Goal: Task Accomplishment & Management: Complete application form

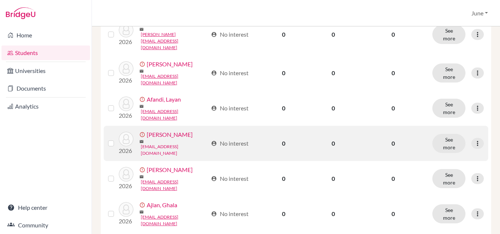
scroll to position [294, 0]
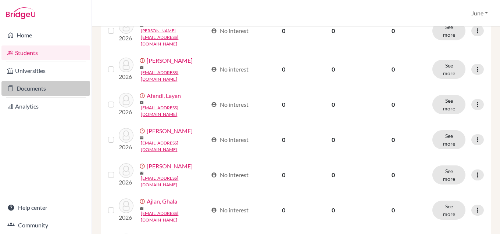
click at [42, 91] on link "Documents" at bounding box center [45, 88] width 89 height 15
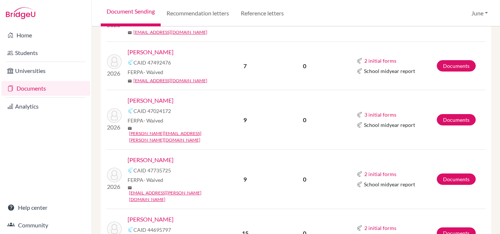
scroll to position [551, 0]
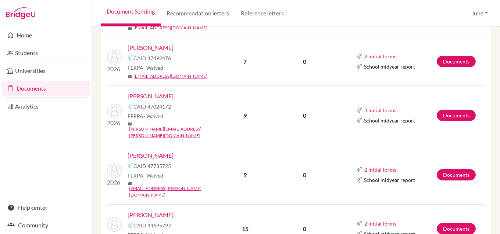
click at [152, 92] on link "[PERSON_NAME]" at bounding box center [150, 96] width 46 height 9
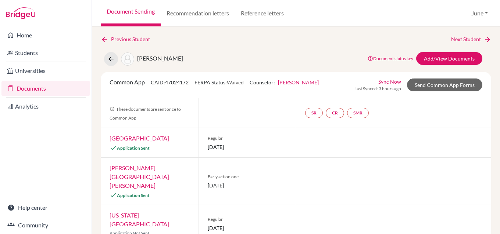
click at [25, 87] on link "Documents" at bounding box center [45, 88] width 89 height 15
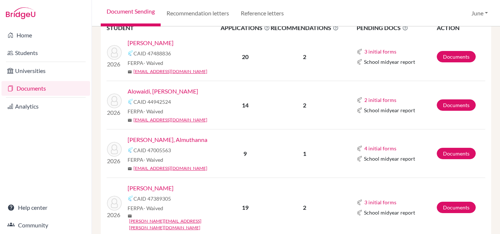
scroll to position [257, 0]
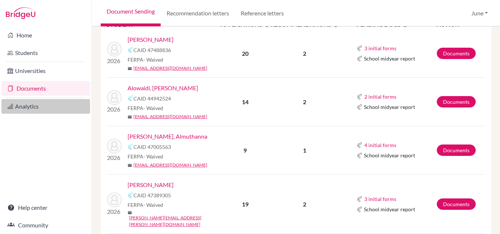
click at [26, 105] on link "Analytics" at bounding box center [45, 106] width 89 height 15
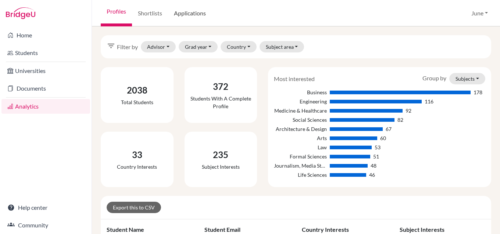
click at [192, 11] on link "Applications" at bounding box center [190, 13] width 44 height 26
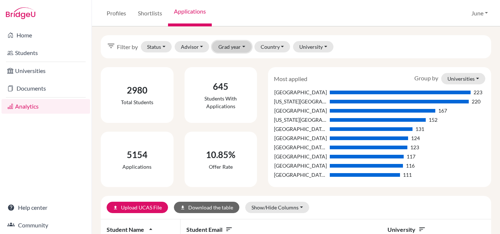
click at [242, 46] on button "Grad year" at bounding box center [231, 46] width 39 height 11
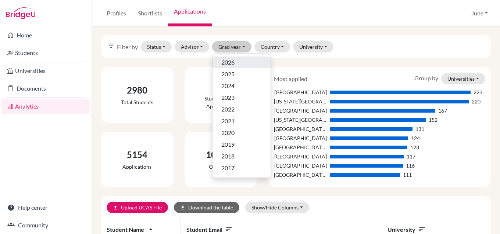
click at [230, 59] on span "2026" at bounding box center [227, 62] width 13 height 9
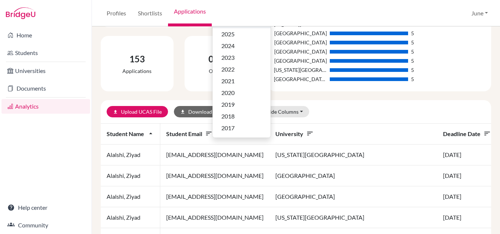
scroll to position [147, 0]
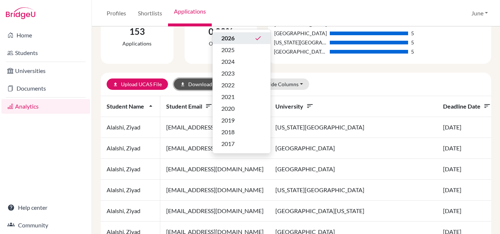
click at [193, 81] on button "download Download the table" at bounding box center [206, 84] width 65 height 11
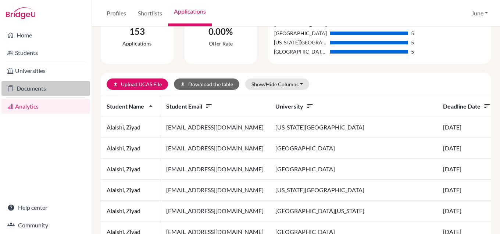
click at [30, 89] on link "Documents" at bounding box center [45, 88] width 89 height 15
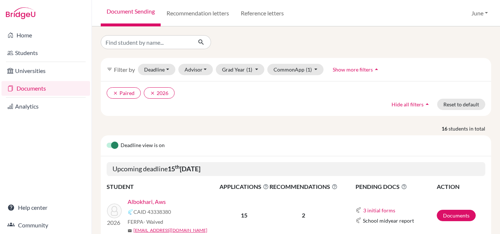
scroll to position [110, 0]
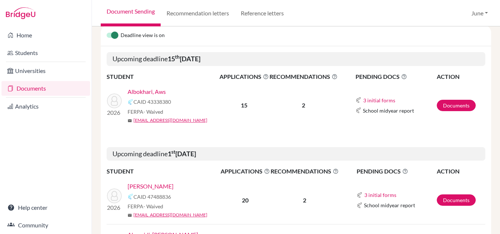
click at [151, 92] on link "Albokhari, Aws" at bounding box center [146, 91] width 38 height 9
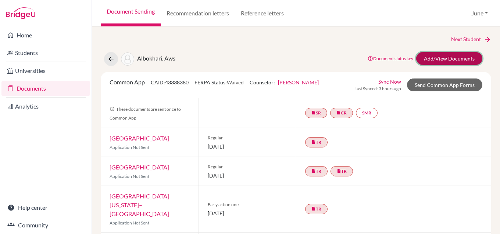
click at [442, 57] on link "Add/View Documents" at bounding box center [449, 58] width 66 height 13
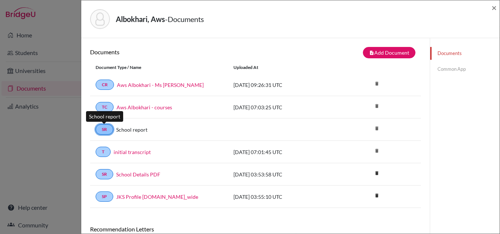
click at [101, 128] on link "SR" at bounding box center [105, 130] width 18 height 10
click at [105, 129] on link "SR" at bounding box center [105, 130] width 18 height 10
click at [452, 68] on link "Common App" at bounding box center [464, 69] width 69 height 13
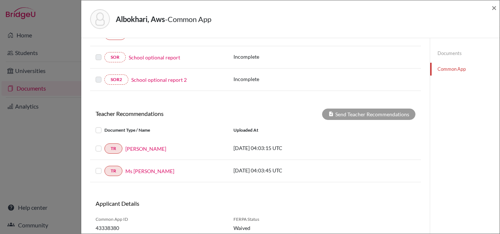
scroll to position [248, 0]
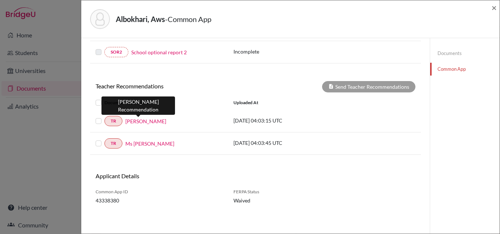
click at [140, 120] on link "Mr Rocklyn" at bounding box center [145, 122] width 41 height 8
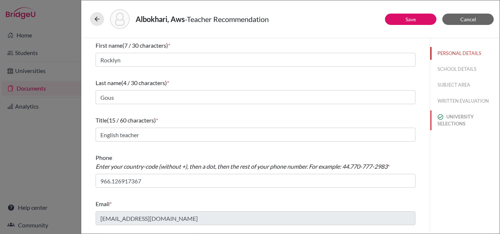
click at [461, 119] on button "UNIVERSITY SELECTIONS" at bounding box center [464, 121] width 69 height 20
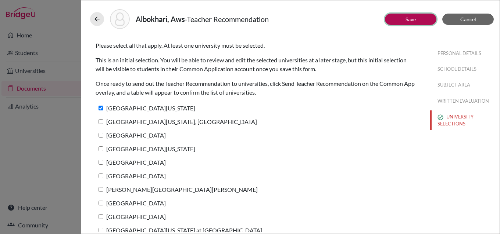
click at [413, 17] on link "Save" at bounding box center [410, 19] width 10 height 6
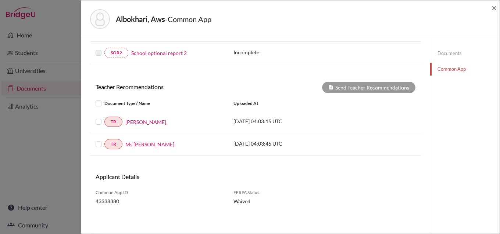
scroll to position [248, 0]
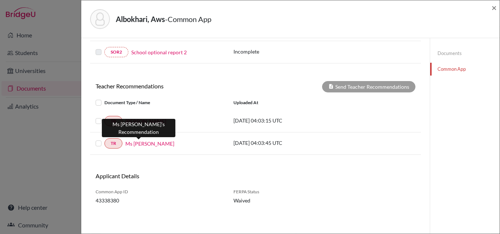
click at [143, 144] on link "Ms Rumana" at bounding box center [149, 144] width 49 height 8
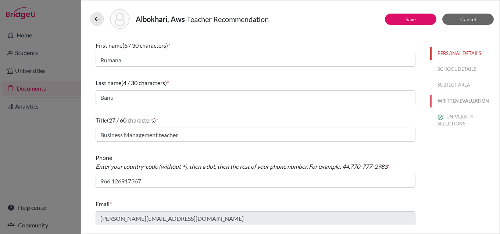
click at [460, 100] on button "WRITTEN EVALUATION" at bounding box center [464, 101] width 69 height 13
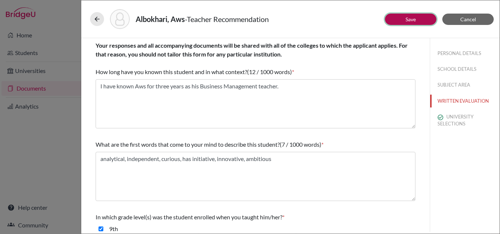
click at [410, 22] on button "Save" at bounding box center [410, 19] width 51 height 11
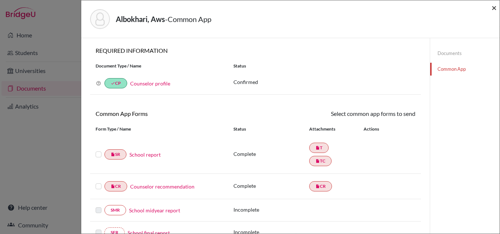
click at [494, 8] on span "×" at bounding box center [493, 7] width 5 height 11
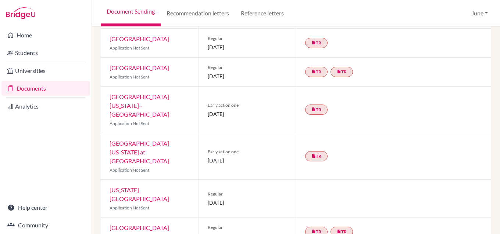
scroll to position [110, 0]
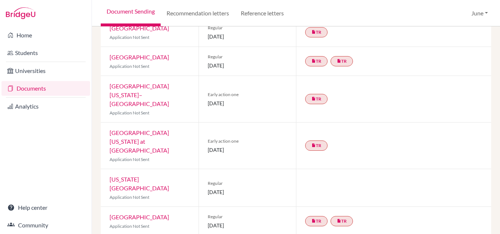
click at [145, 129] on link "University of North Carolina at Chapel Hill" at bounding box center [139, 141] width 60 height 25
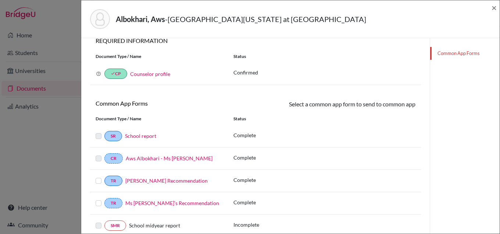
scroll to position [110, 0]
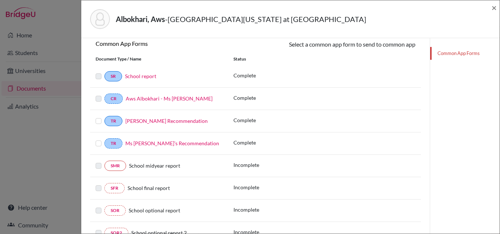
click at [97, 117] on label at bounding box center [99, 117] width 6 height 0
click at [0, 0] on input "checkbox" at bounding box center [0, 0] width 0 height 0
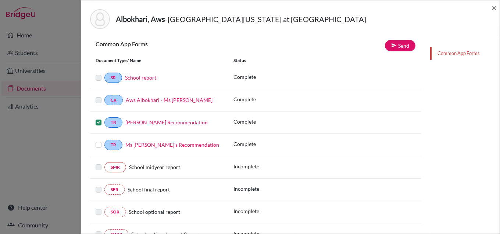
click at [97, 141] on label at bounding box center [99, 141] width 6 height 0
click at [0, 0] on input "checkbox" at bounding box center [0, 0] width 0 height 0
click at [395, 44] on link "Send" at bounding box center [400, 45] width 30 height 11
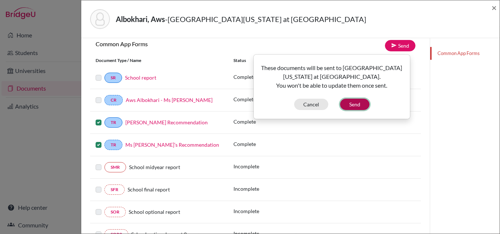
click at [352, 103] on button "Send" at bounding box center [354, 104] width 29 height 11
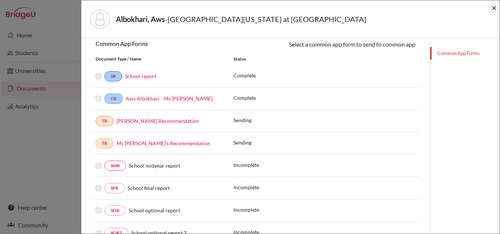
click at [493, 9] on span "×" at bounding box center [493, 7] width 5 height 11
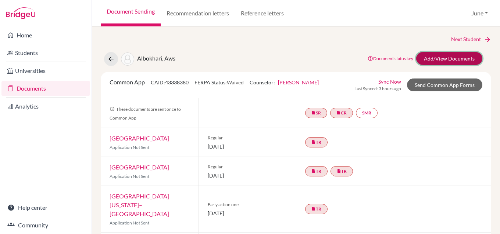
click at [442, 57] on link "Add/View Documents" at bounding box center [449, 58] width 66 height 13
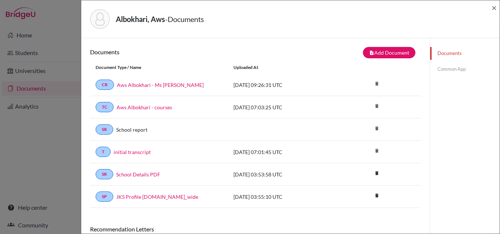
click at [451, 68] on link "Common App" at bounding box center [464, 69] width 69 height 13
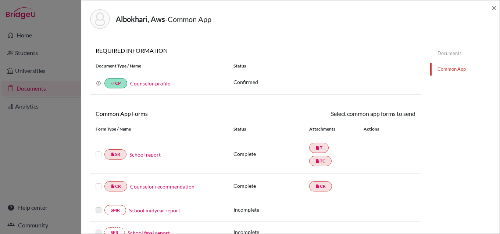
click at [97, 150] on label at bounding box center [99, 150] width 6 height 0
click at [0, 0] on input "checkbox" at bounding box center [0, 0] width 0 height 0
click at [98, 183] on label at bounding box center [99, 183] width 6 height 0
click at [0, 0] on input "checkbox" at bounding box center [0, 0] width 0 height 0
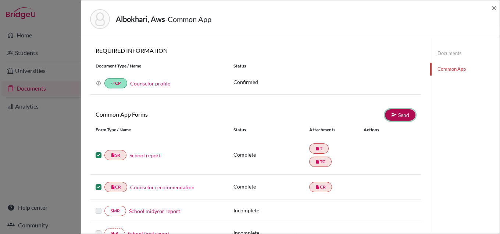
click at [400, 113] on link "Send" at bounding box center [400, 114] width 30 height 11
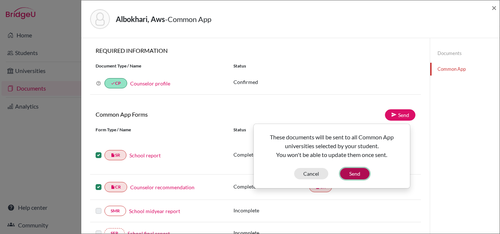
click at [357, 171] on button "Send" at bounding box center [354, 173] width 29 height 11
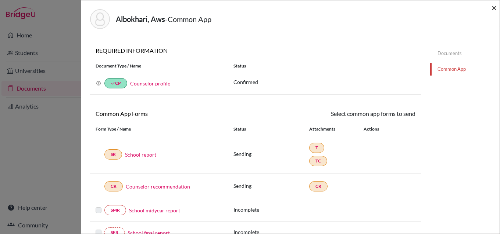
click at [494, 9] on span "×" at bounding box center [493, 7] width 5 height 11
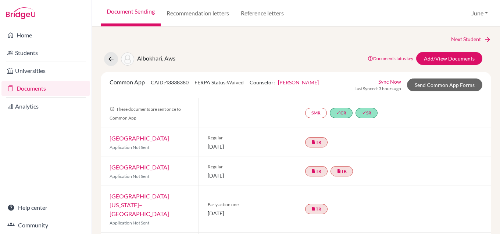
click at [25, 88] on link "Documents" at bounding box center [45, 88] width 89 height 15
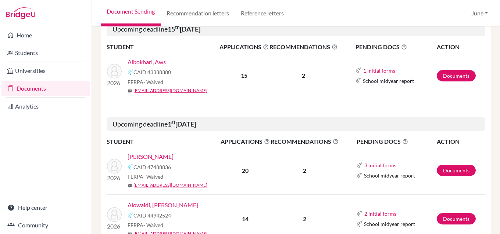
scroll to position [184, 0]
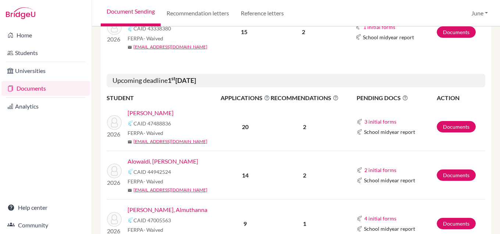
click at [169, 113] on link "Almanie, Mohammed" at bounding box center [150, 113] width 46 height 9
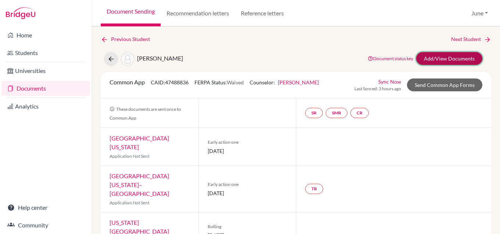
click at [445, 56] on link "Add/View Documents" at bounding box center [449, 58] width 66 height 13
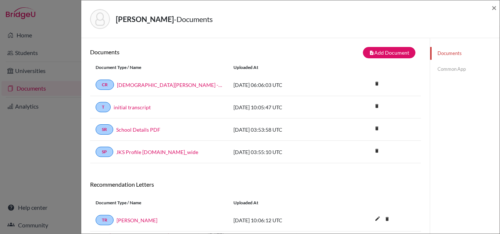
click at [446, 67] on link "Common App" at bounding box center [464, 69] width 69 height 13
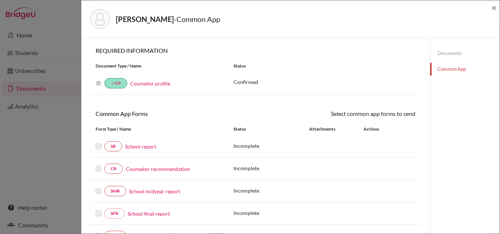
click at [140, 147] on link "School report" at bounding box center [140, 147] width 31 height 8
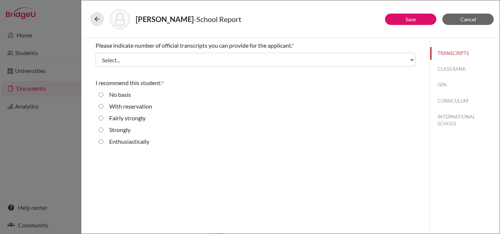
click at [101, 129] on input "Strongly" at bounding box center [100, 130] width 5 height 9
radio input "true"
click at [447, 68] on button "CLASS RANK" at bounding box center [464, 69] width 69 height 13
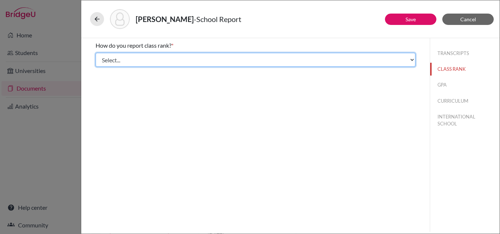
click at [127, 59] on select "Select... Exact Decile Quintile Quartile None" at bounding box center [256, 60] width 320 height 14
select select "5"
click at [96, 53] on select "Select... Exact Decile Quintile Quartile None" at bounding box center [256, 60] width 320 height 14
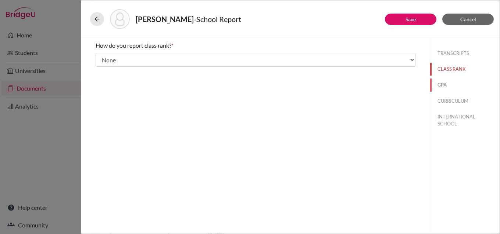
drag, startPoint x: 443, startPoint y: 84, endPoint x: 433, endPoint y: 87, distance: 9.8
click at [443, 84] on button "GPA" at bounding box center [464, 85] width 69 height 13
click at [100, 57] on input "Yes" at bounding box center [100, 57] width 5 height 9
radio input "true"
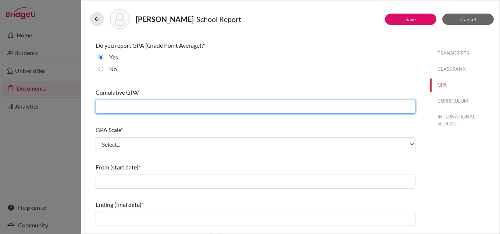
click at [124, 105] on input "text" at bounding box center [256, 107] width 320 height 14
type input "4.0"
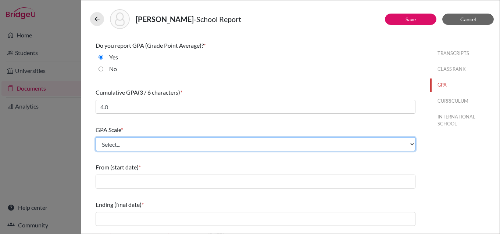
click at [139, 145] on select "Select... 4 5 6 7 8 9 10 11 12 13 14 15 16 17 18 19 20 100" at bounding box center [256, 144] width 320 height 14
select select "4"
click at [96, 137] on select "Select... 4 5 6 7 8 9 10 11 12 13 14 15 16 17 18 19 20 100" at bounding box center [256, 144] width 320 height 14
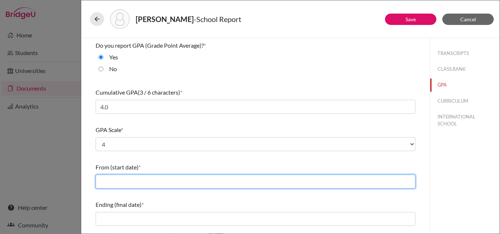
click at [122, 183] on input "text" at bounding box center [256, 182] width 320 height 14
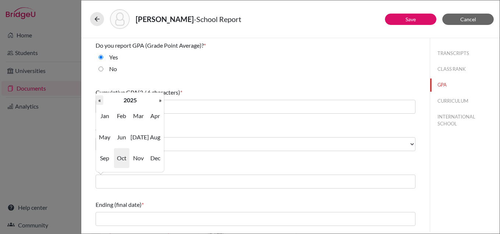
click at [98, 101] on th "«" at bounding box center [99, 101] width 7 height 10
click at [101, 158] on span "Sep" at bounding box center [104, 158] width 15 height 20
type input "09/2022"
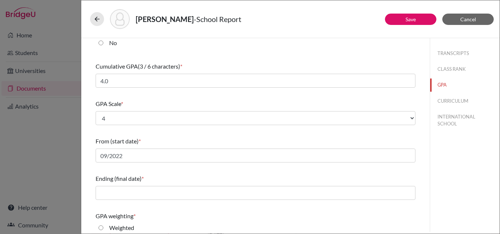
scroll to position [73, 0]
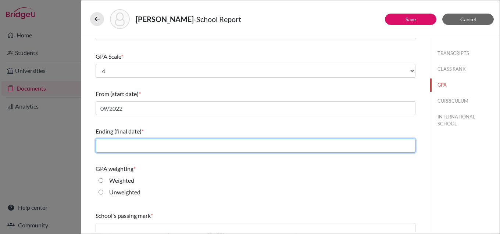
click at [130, 144] on input "text" at bounding box center [256, 146] width 320 height 14
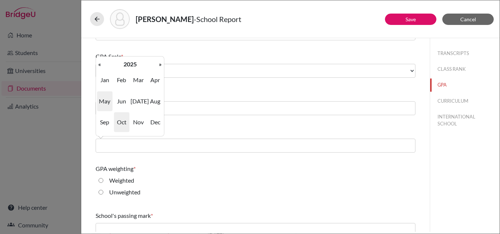
click at [104, 101] on span "May" at bounding box center [104, 101] width 15 height 20
type input "05/2025"
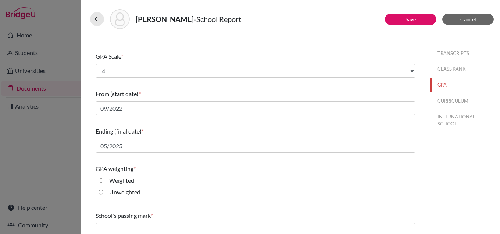
click at [101, 180] on input "Weighted" at bounding box center [100, 180] width 5 height 9
radio input "true"
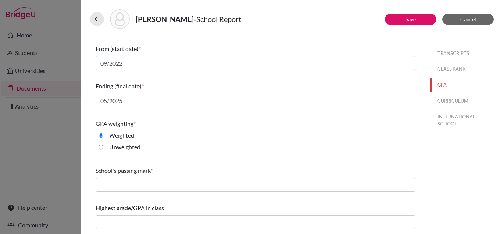
scroll to position [119, 0]
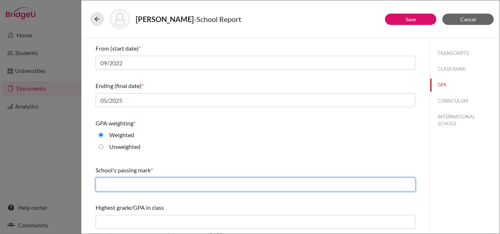
click at [147, 183] on input "text" at bounding box center [256, 185] width 320 height 14
type input "60"
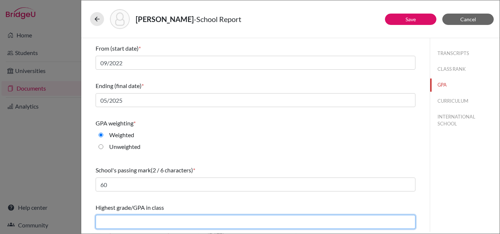
click at [140, 219] on input "text" at bounding box center [256, 222] width 320 height 14
type input "4.3"
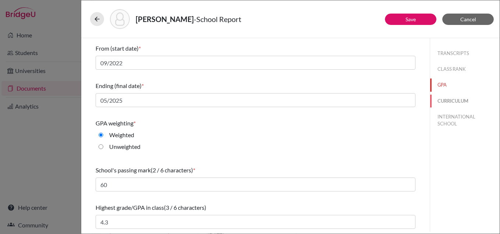
click at [445, 98] on button "CURRICULUM" at bounding box center [464, 101] width 69 height 13
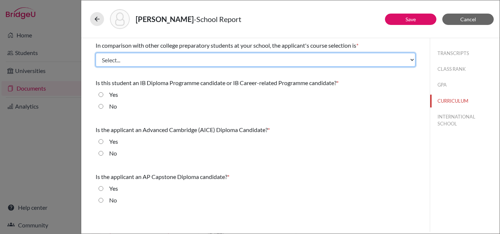
click at [137, 58] on select "Select... Less than demanding Average [PERSON_NAME] Very demanding Most demandi…" at bounding box center [256, 60] width 320 height 14
select select "2"
click at [96, 53] on select "Select... Less than demanding Average [PERSON_NAME] Very demanding Most demandi…" at bounding box center [256, 60] width 320 height 14
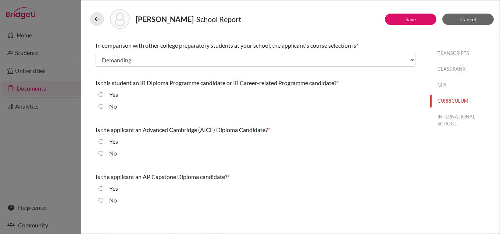
drag, startPoint x: 100, startPoint y: 107, endPoint x: 100, endPoint y: 116, distance: 9.2
click at [100, 107] on input "No" at bounding box center [100, 106] width 5 height 9
radio input "true"
drag, startPoint x: 101, startPoint y: 152, endPoint x: 98, endPoint y: 180, distance: 27.6
click at [101, 153] on input "No" at bounding box center [100, 153] width 5 height 9
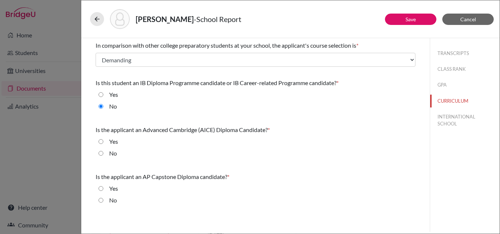
radio input "true"
click at [100, 200] on input "No" at bounding box center [100, 200] width 5 height 9
radio input "true"
click at [451, 118] on button "INTERNATIONAL SCHOOL" at bounding box center [464, 121] width 69 height 20
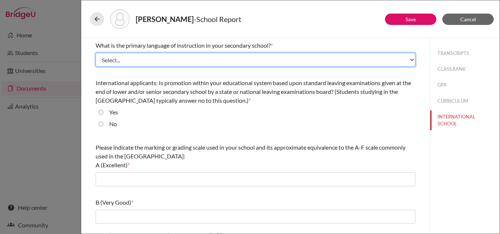
click at [145, 61] on select "Select... Albanian Arabic Armenian Assamese Azerbaijani Belarusian Bengali Bulg…" at bounding box center [256, 60] width 320 height 14
select select "14"
click at [96, 53] on select "Select... Albanian Arabic Armenian Assamese Azerbaijani Belarusian Bengali Bulg…" at bounding box center [256, 60] width 320 height 14
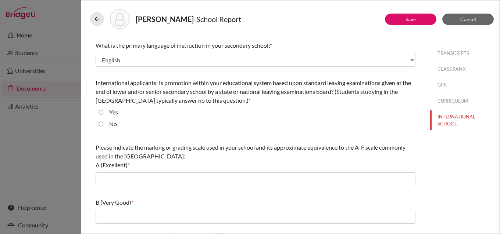
click at [99, 125] on input "No" at bounding box center [100, 124] width 5 height 9
radio input "true"
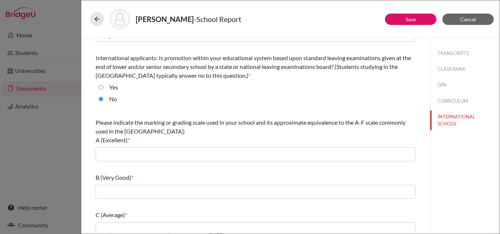
scroll to position [107, 0]
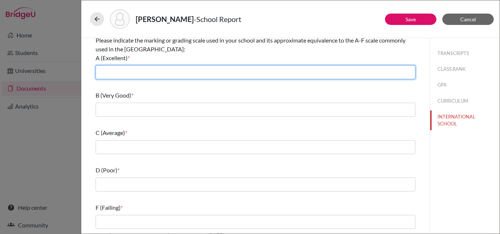
click at [135, 71] on input "text" at bounding box center [256, 72] width 320 height 14
type input "90-100"
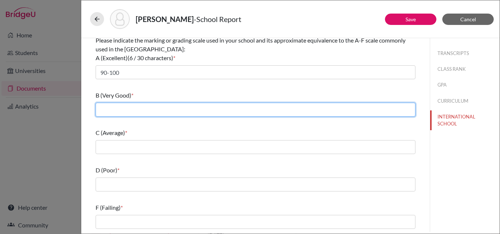
click at [146, 112] on input "text" at bounding box center [256, 110] width 320 height 14
type input "80-89"
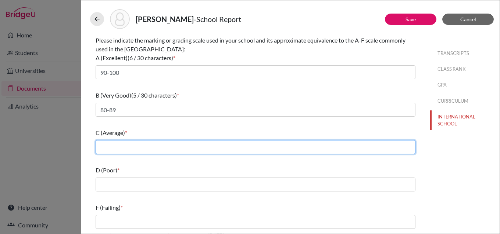
click at [157, 144] on input "text" at bounding box center [256, 147] width 320 height 14
type input "70-79"
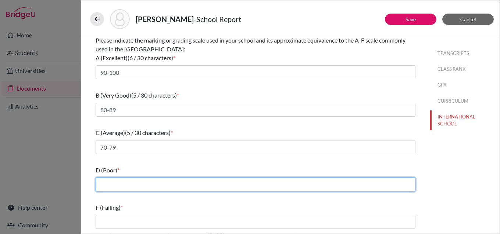
click at [148, 183] on input "text" at bounding box center [256, 185] width 320 height 14
type input "60-69"
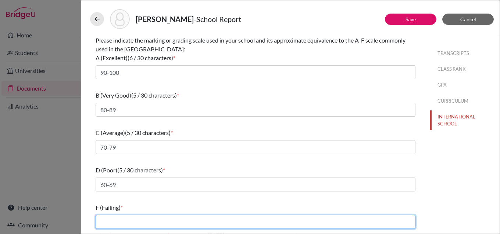
click at [156, 224] on input "text" at bounding box center [256, 222] width 320 height 14
type input "59 and below"
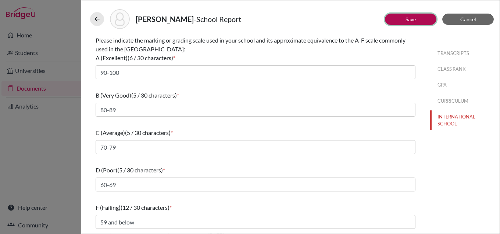
click at [410, 18] on link "Save" at bounding box center [410, 19] width 10 height 6
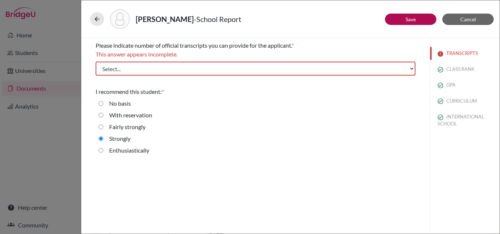
scroll to position [0, 0]
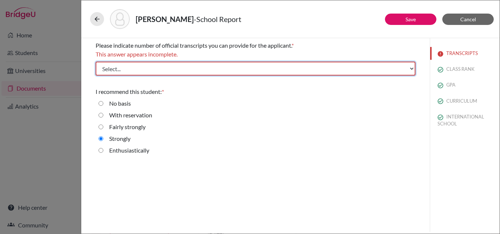
click at [402, 69] on select "Select... 1 2 3 4" at bounding box center [256, 69] width 320 height 14
select select "1"
click at [96, 62] on select "Select... 1 2 3 4" at bounding box center [256, 69] width 320 height 14
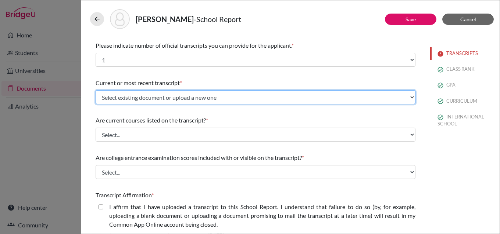
click at [186, 96] on select "Select existing document or upload a new one initial transcript Upload New File" at bounding box center [256, 97] width 320 height 14
select select "671740"
click at [96, 90] on select "Select existing document or upload a new one initial transcript Upload New File" at bounding box center [256, 97] width 320 height 14
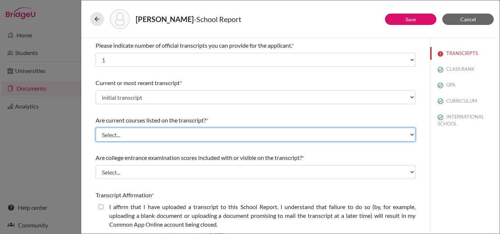
click at [145, 136] on select "Select... Yes No" at bounding box center [256, 135] width 320 height 14
select select "1"
click at [96, 128] on select "Select... Yes No" at bounding box center [256, 135] width 320 height 14
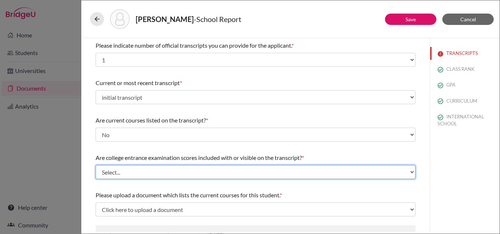
click at [135, 173] on select "Select... Yes No" at bounding box center [256, 172] width 320 height 14
select select "1"
click at [96, 165] on select "Select... Yes No" at bounding box center [256, 172] width 320 height 14
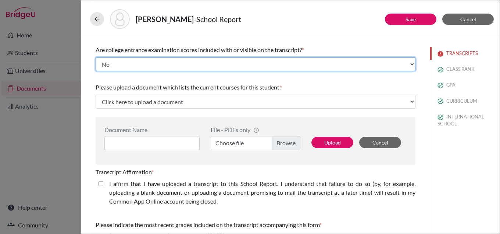
scroll to position [110, 0]
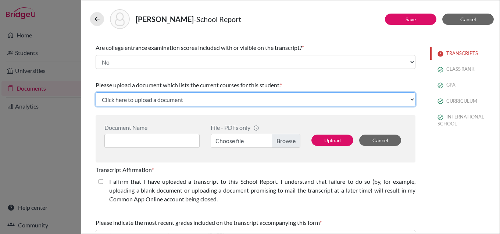
click at [150, 97] on select "Click here to upload a document Upload New File" at bounding box center [256, 100] width 320 height 14
select select "Upload New File"
click at [96, 93] on select "Click here to upload a document Upload New File" at bounding box center [256, 100] width 320 height 14
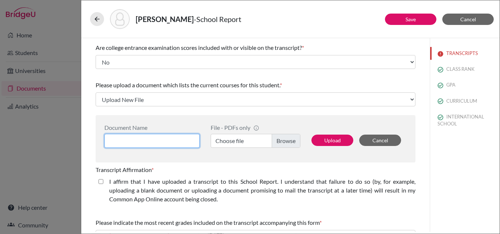
click at [155, 137] on input at bounding box center [151, 141] width 95 height 14
type input "[DEMOGRAPHIC_DATA][PERSON_NAME] - courses"
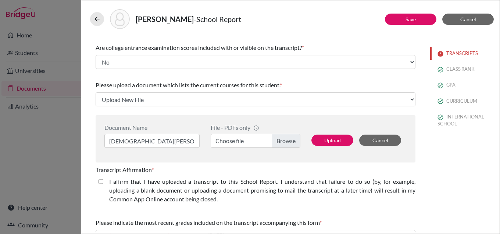
click at [282, 141] on label "Choose file" at bounding box center [255, 141] width 90 height 14
click at [282, 141] on input "Choose file" at bounding box center [255, 141] width 90 height 14
click at [323, 141] on button "Upload" at bounding box center [332, 140] width 42 height 11
select select "674748"
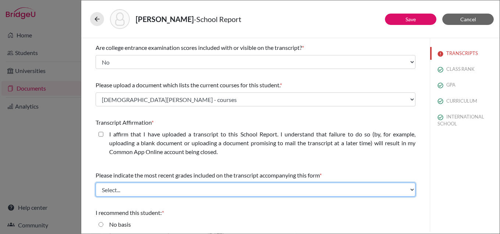
click at [101, 183] on select "Select... Final junior year grades 1st Quarter senior year grades 2nd Quarter/1…" at bounding box center [256, 190] width 320 height 14
select select "0"
click at [96, 183] on select "Select... Final junior year grades 1st Quarter senior year grades 2nd Quarter/1…" at bounding box center [256, 190] width 320 height 14
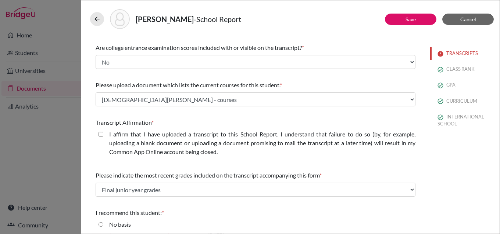
click at [102, 134] on closed\ "I affirm that I have uploaded a transcript to this School Report. I understand …" at bounding box center [100, 134] width 5 height 9
checkbox closed\ "true"
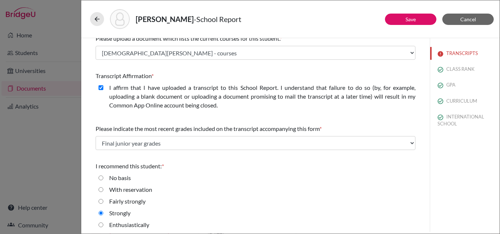
scroll to position [160, 0]
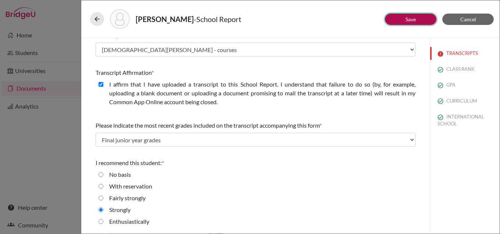
click at [408, 21] on link "Save" at bounding box center [410, 19] width 10 height 6
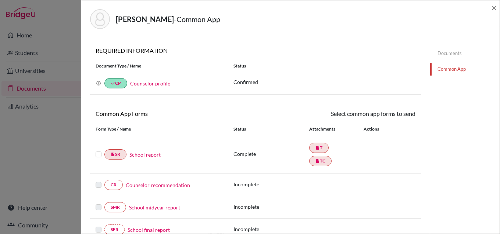
click at [453, 52] on link "Documents" at bounding box center [464, 53] width 69 height 13
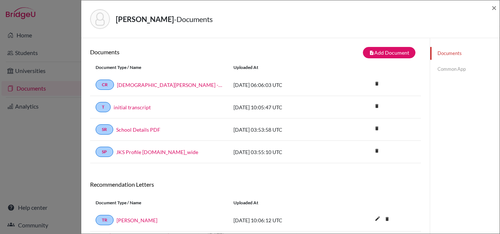
click at [441, 67] on link "Common App" at bounding box center [464, 69] width 69 height 13
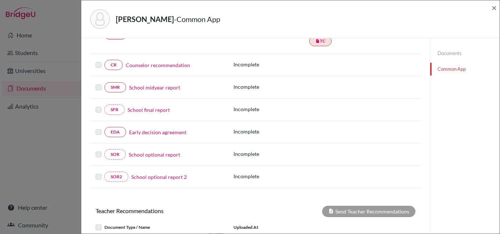
scroll to position [73, 0]
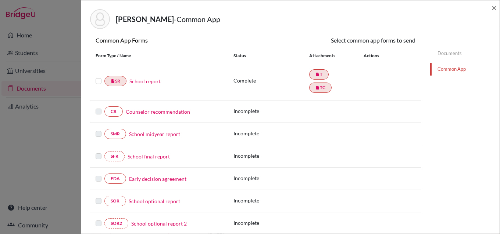
click at [144, 112] on link "Counselor recommendation" at bounding box center [158, 112] width 64 height 8
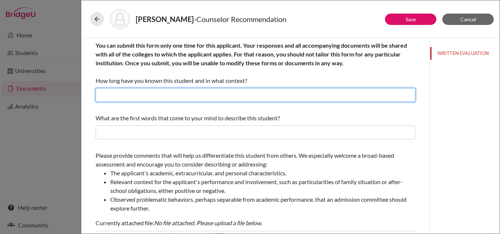
click at [201, 94] on input "text" at bounding box center [256, 95] width 320 height 14
type input "I have known [PERSON_NAME] for three years as his Academic College Counselor."
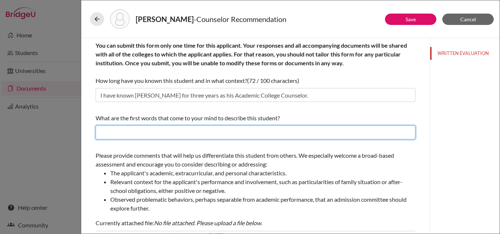
click at [194, 133] on input "text" at bounding box center [256, 133] width 320 height 14
click at [167, 134] on input "text" at bounding box center [256, 133] width 320 height 14
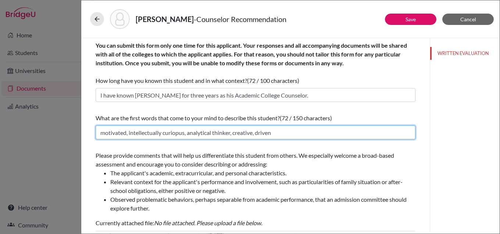
click at [180, 134] on input "motivated, intellectually curiopus, analytical thinker, creative, driven" at bounding box center [256, 133] width 320 height 14
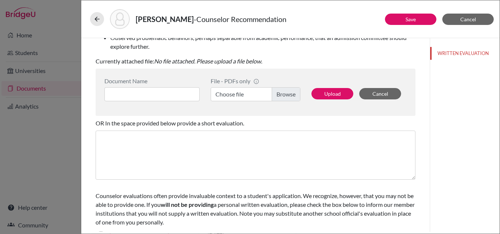
scroll to position [174, 0]
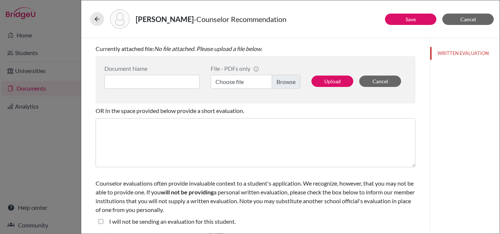
type input "motivated, intellectually curious, analytical thinker, creative, driven"
click at [285, 81] on label "Choose file" at bounding box center [255, 82] width 90 height 14
click at [285, 81] on input "Choose file" at bounding box center [255, 82] width 90 height 14
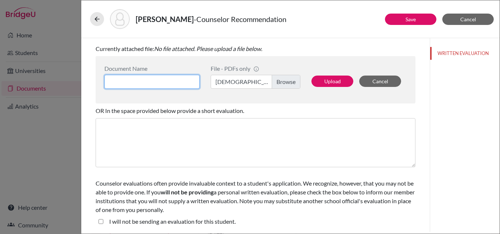
click at [139, 85] on input at bounding box center [151, 82] width 95 height 14
type input "[DEMOGRAPHIC_DATA][PERSON_NAME] - Ms [PERSON_NAME]"
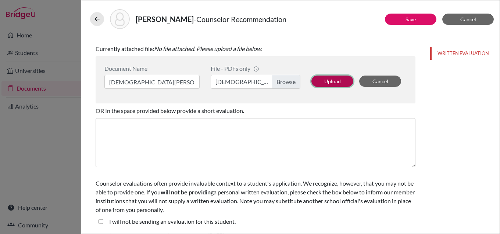
click at [327, 83] on button "Upload" at bounding box center [332, 81] width 42 height 11
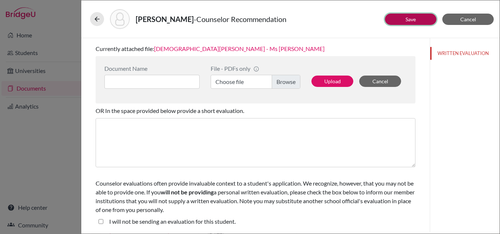
click at [403, 19] on button "Save" at bounding box center [410, 19] width 51 height 11
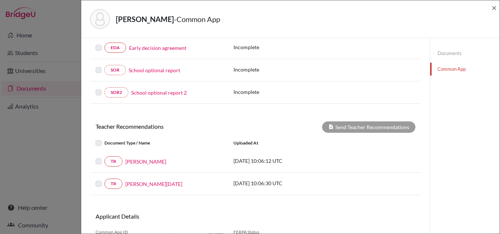
scroll to position [220, 0]
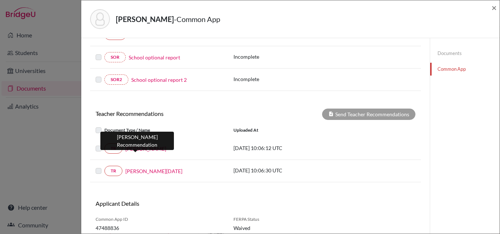
click at [136, 150] on link "[PERSON_NAME]" at bounding box center [145, 149] width 41 height 8
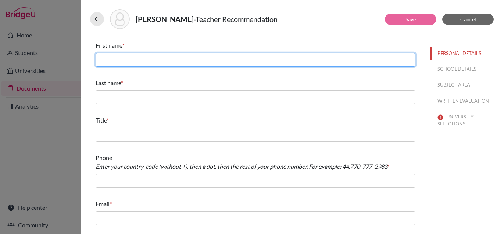
click at [232, 61] on input "text" at bounding box center [256, 60] width 320 height 14
click at [143, 62] on input "text" at bounding box center [256, 60] width 320 height 14
type input "Zahir"
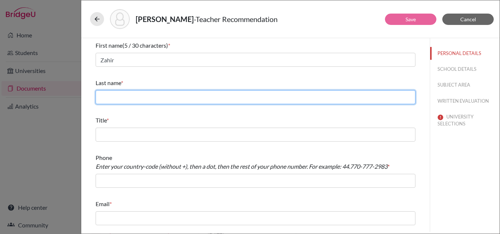
click at [162, 96] on input "text" at bounding box center [256, 97] width 320 height 14
type input "[PERSON_NAME]"
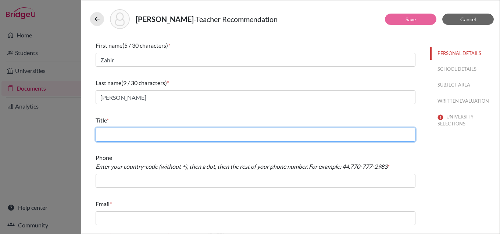
click at [201, 136] on input "text" at bounding box center [256, 135] width 320 height 14
type input "Business teacher"
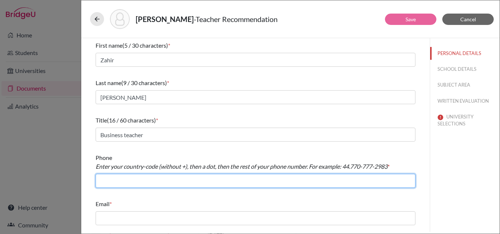
click at [157, 184] on input "text" at bounding box center [256, 181] width 320 height 14
type input "966.126917367"
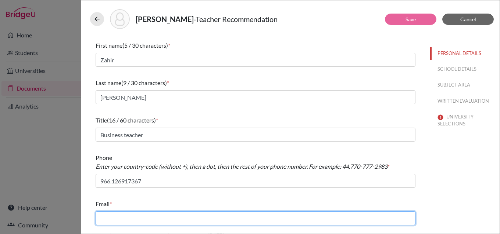
click at [152, 216] on input "text" at bounding box center [256, 219] width 320 height 14
type input "[PERSON_NAME][EMAIL_ADDRESS][DOMAIN_NAME]"
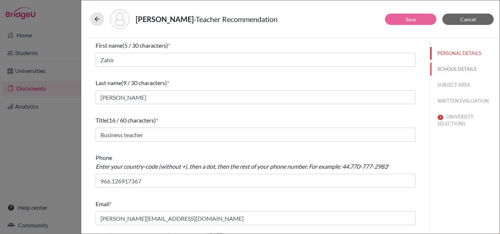
click at [452, 65] on button "SCHOOL DETAILS" at bounding box center [464, 69] width 69 height 13
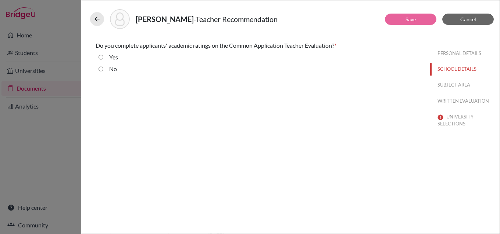
click at [100, 68] on input "No" at bounding box center [100, 69] width 5 height 9
radio input "true"
click at [453, 83] on button "SUBJECT AREA" at bounding box center [464, 85] width 69 height 13
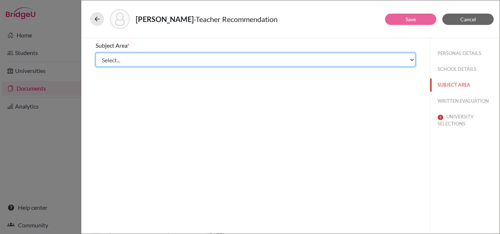
click at [133, 55] on select "Select... Math English Science World Language Social Studies Other Computer Sci…" at bounding box center [256, 60] width 320 height 14
select select "5"
click at [96, 53] on select "Select... Math English Science World Language Social Studies Other Computer Sci…" at bounding box center [256, 60] width 320 height 14
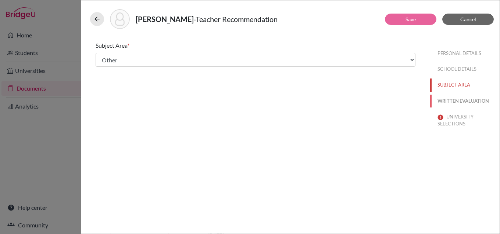
click at [464, 102] on button "WRITTEN EVALUATION" at bounding box center [464, 101] width 69 height 13
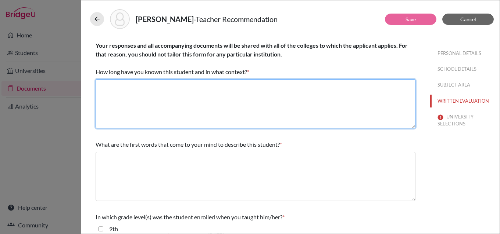
click at [188, 90] on textarea at bounding box center [256, 103] width 320 height 49
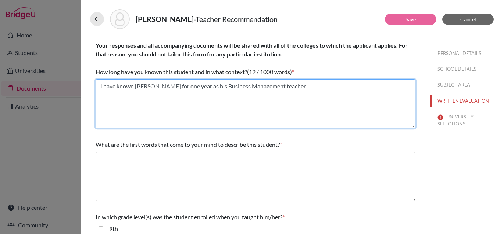
type textarea "I have known [PERSON_NAME] for one year as his Business Management teacher."
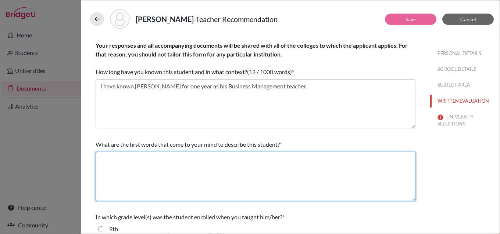
click at [225, 164] on textarea at bounding box center [256, 176] width 320 height 49
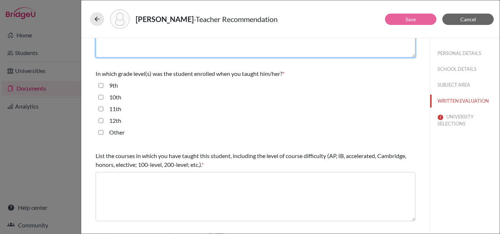
scroll to position [147, 0]
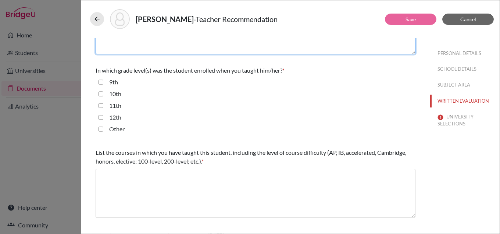
type textarea "motivated, analytical, proactive, leader, adaptable"
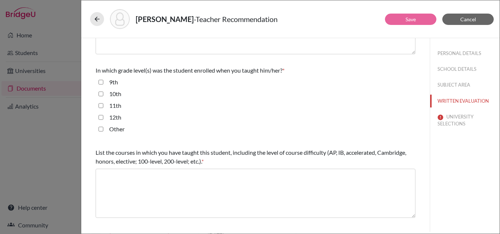
click at [101, 107] on input "11th" at bounding box center [100, 105] width 5 height 9
checkbox input "true"
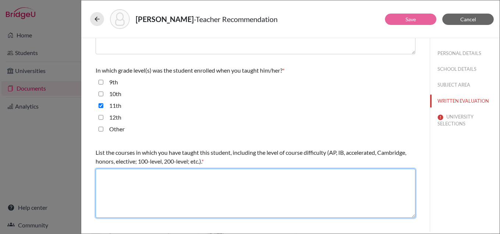
click at [134, 174] on textarea at bounding box center [256, 193] width 320 height 49
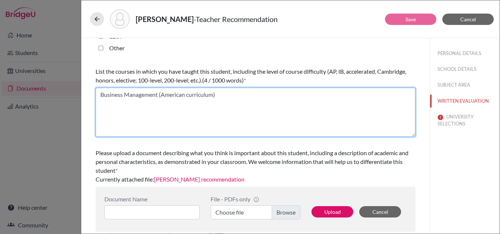
scroll to position [230, 0]
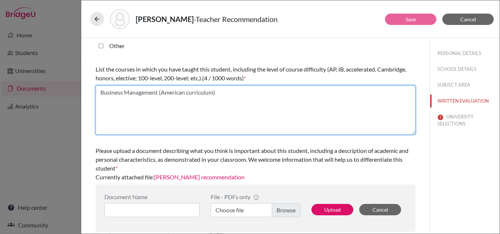
type textarea "Business Management (American curriculum)"
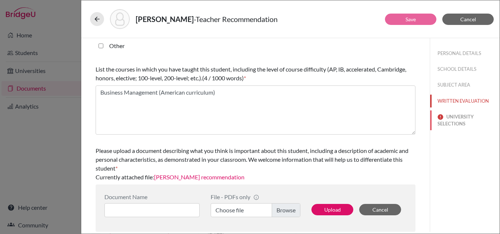
click at [452, 116] on button "UNIVERSITY SELECTIONS" at bounding box center [464, 121] width 69 height 20
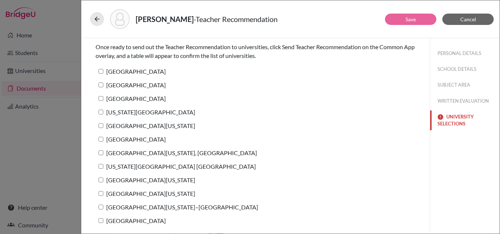
scroll to position [0, 0]
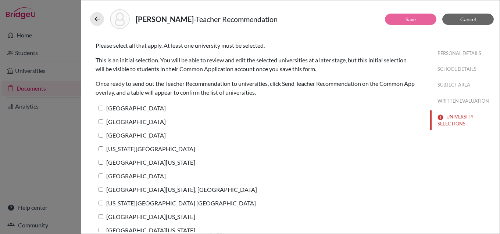
click at [134, 109] on label "[GEOGRAPHIC_DATA]" at bounding box center [131, 108] width 70 height 11
click at [103, 109] on input "[GEOGRAPHIC_DATA]" at bounding box center [100, 108] width 5 height 5
checkbox input "true"
click at [413, 19] on link "Save" at bounding box center [410, 19] width 10 height 6
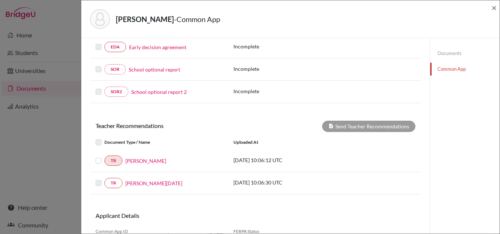
scroll to position [248, 0]
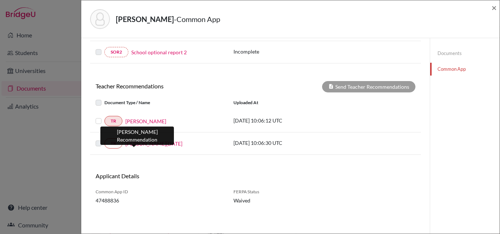
click at [131, 143] on link "[PERSON_NAME][DATE]" at bounding box center [153, 144] width 57 height 8
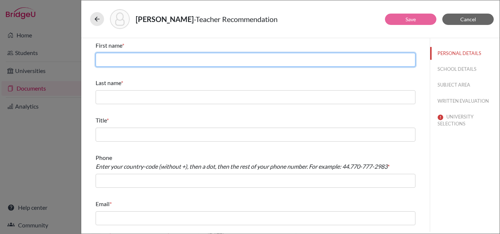
click at [169, 62] on input "text" at bounding box center [256, 60] width 320 height 14
type input "[DATE]"
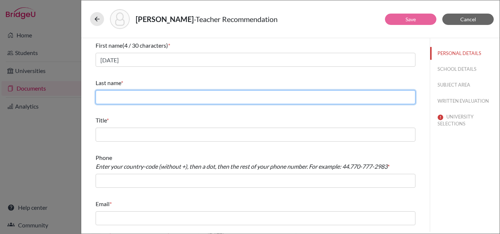
click at [166, 99] on input "text" at bounding box center [256, 97] width 320 height 14
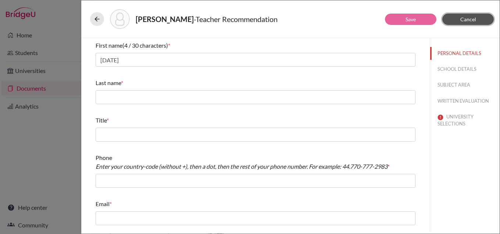
click at [473, 18] on span "Cancel" at bounding box center [468, 19] width 16 height 6
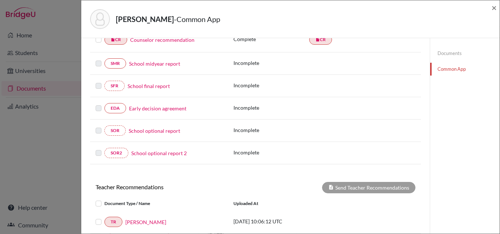
scroll to position [248, 0]
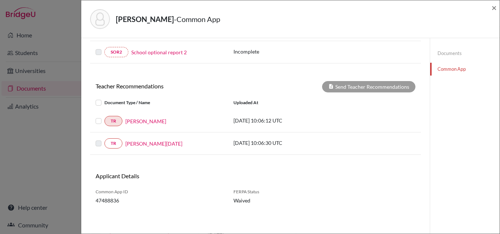
click at [445, 51] on link "Documents" at bounding box center [464, 53] width 69 height 13
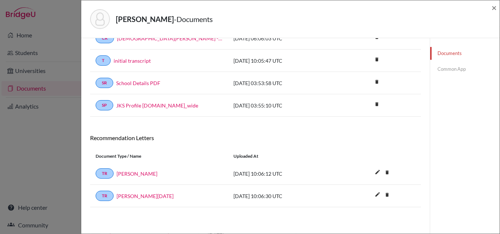
scroll to position [47, 0]
click at [383, 193] on icon "delete" at bounding box center [386, 195] width 11 height 11
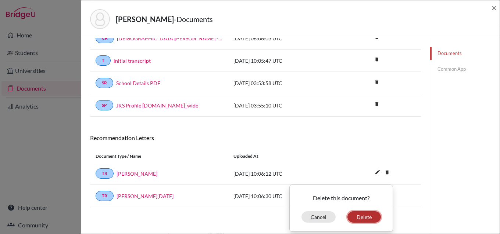
click at [364, 215] on button "Delete" at bounding box center [363, 217] width 33 height 11
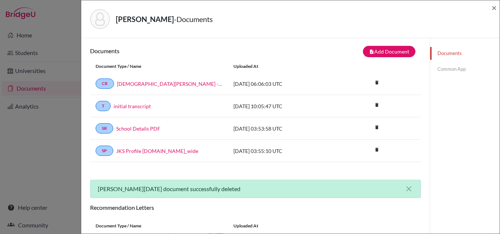
scroll to position [0, 0]
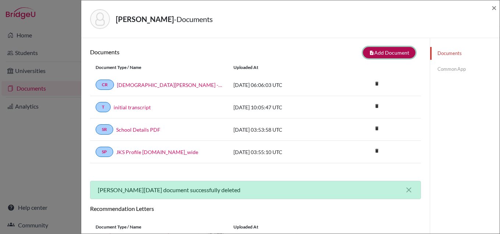
click at [389, 50] on button "note_add Add Document" at bounding box center [389, 52] width 53 height 11
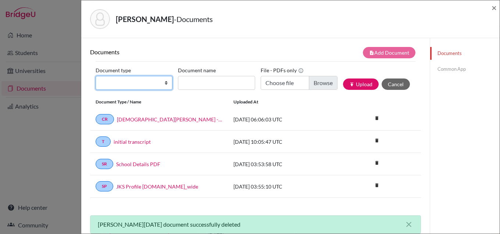
click at [163, 84] on select "Change explanation for Common App reports Counselor recommendation Internationa…" at bounding box center [134, 83] width 77 height 14
select select "5"
click at [96, 76] on select "Change explanation for Common App reports Counselor recommendation Internationa…" at bounding box center [134, 83] width 77 height 14
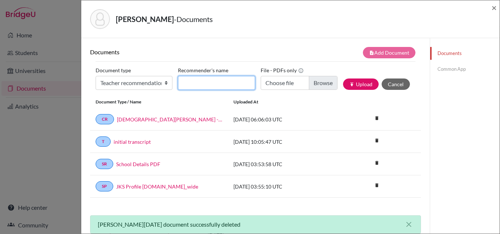
click at [209, 82] on input "Recommender's name" at bounding box center [216, 83] width 77 height 14
type input "[PERSON_NAME][DATE]"
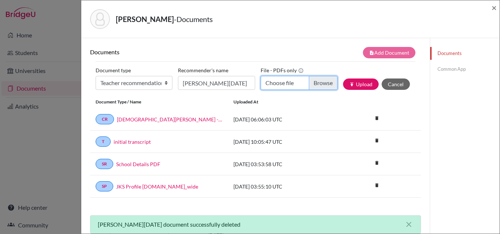
click at [317, 80] on input "Choose file" at bounding box center [298, 83] width 77 height 14
type input "C:\fakepath\[PERSON_NAME] - [PERSON_NAME][DATE].pdf"
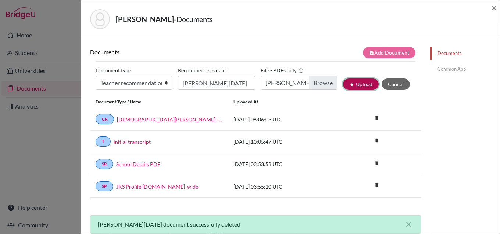
click at [352, 81] on button "publish Upload" at bounding box center [361, 84] width 36 height 11
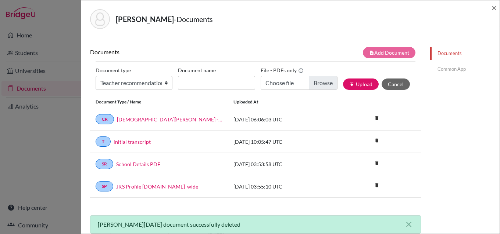
scroll to position [105, 0]
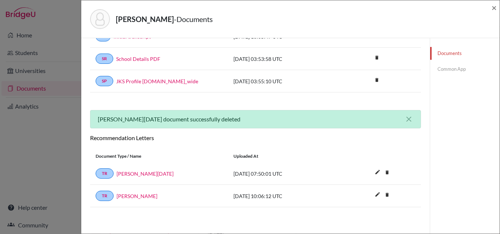
click at [446, 65] on link "Common App" at bounding box center [464, 69] width 69 height 13
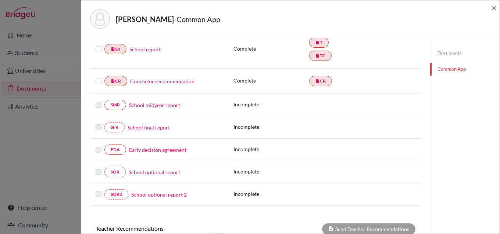
scroll to position [248, 0]
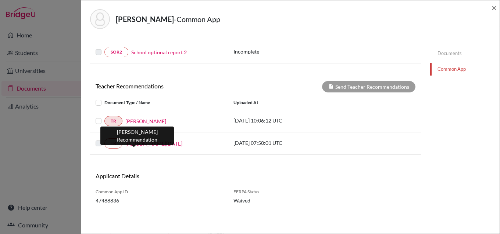
click at [137, 144] on link "[PERSON_NAME][DATE]" at bounding box center [153, 144] width 57 height 8
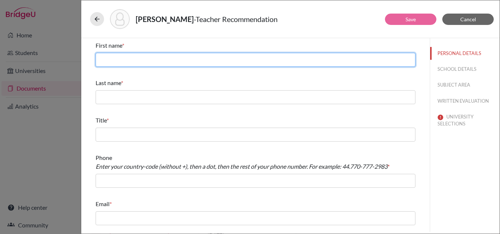
click at [178, 63] on input "text" at bounding box center [256, 60] width 320 height 14
type input "[DATE]"
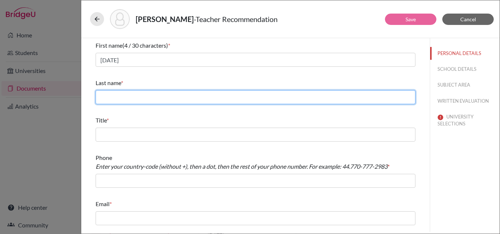
click at [167, 97] on input "text" at bounding box center [256, 97] width 320 height 14
type input "Ghazal"
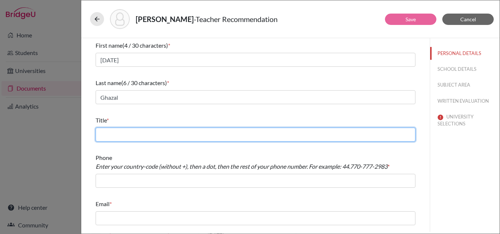
click at [194, 136] on input "text" at bounding box center [256, 135] width 320 height 14
type input "Physics teacher"
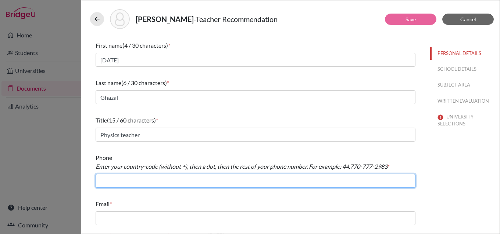
click at [166, 175] on input "text" at bounding box center [256, 181] width 320 height 14
type input "966.126917367"
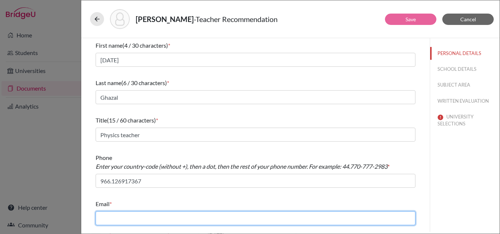
click at [153, 216] on input "text" at bounding box center [256, 219] width 320 height 14
type input "[EMAIL_ADDRESS][DOMAIN_NAME]"
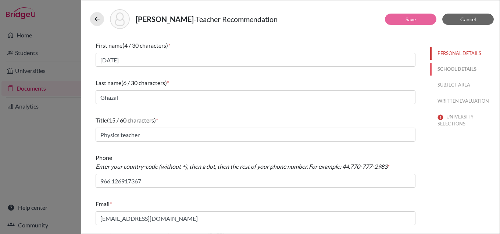
click at [454, 68] on button "SCHOOL DETAILS" at bounding box center [464, 69] width 69 height 13
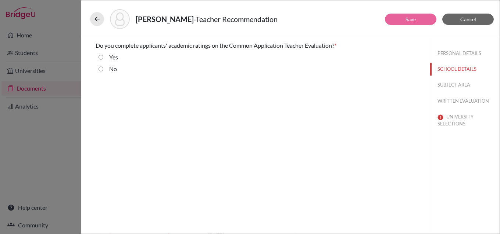
click at [100, 69] on input "No" at bounding box center [100, 69] width 5 height 9
radio input "true"
click at [450, 82] on button "SUBJECT AREA" at bounding box center [464, 85] width 69 height 13
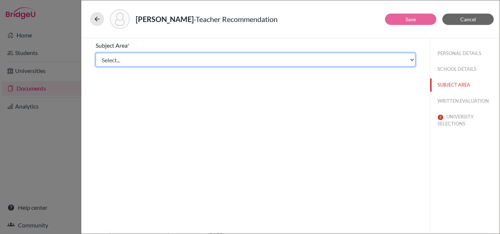
click at [126, 59] on select "Select... Math English Science World Language Social Studies Other Computer Sci…" at bounding box center [256, 60] width 320 height 14
select select "2"
click at [96, 53] on select "Select... Math English Science World Language Social Studies Other Computer Sci…" at bounding box center [256, 60] width 320 height 14
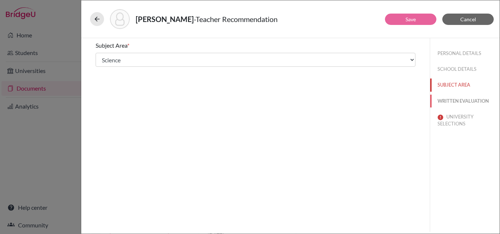
drag, startPoint x: 453, startPoint y: 100, endPoint x: 411, endPoint y: 100, distance: 41.9
click at [453, 100] on button "WRITTEN EVALUATION" at bounding box center [464, 101] width 69 height 13
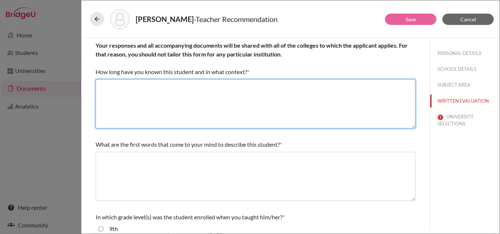
click at [142, 88] on textarea at bounding box center [256, 103] width 320 height 49
type textarea "I have known [PERSON_NAME] for two years as his Physics teacher."
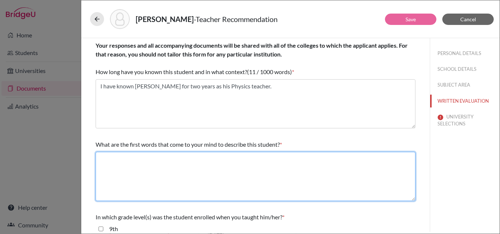
click at [146, 154] on textarea at bounding box center [256, 176] width 320 height 49
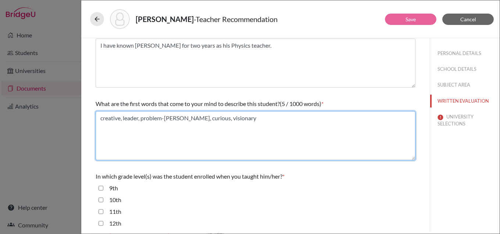
scroll to position [110, 0]
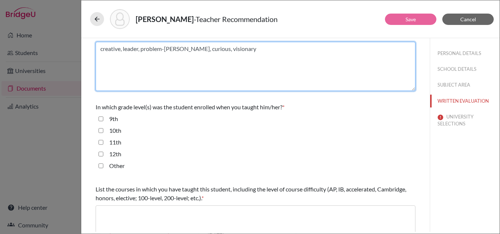
type textarea "creative, leader, problem-[PERSON_NAME], curious, visionary"
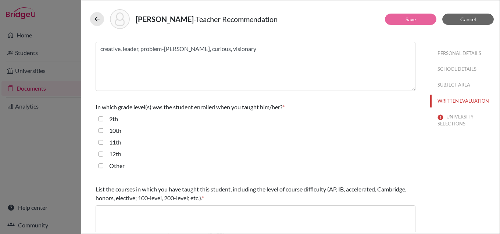
click at [100, 143] on input "11th" at bounding box center [100, 142] width 5 height 9
checkbox input "true"
click at [101, 128] on input "10th" at bounding box center [100, 130] width 5 height 9
checkbox input "true"
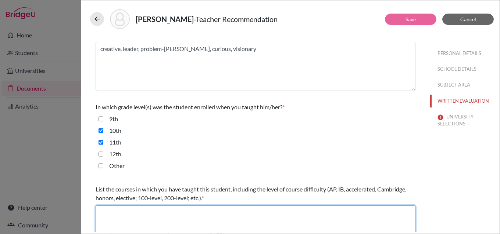
click at [133, 210] on textarea at bounding box center [256, 230] width 320 height 49
click at [119, 214] on textarea "Physics (American Curriculum)" at bounding box center [256, 230] width 320 height 49
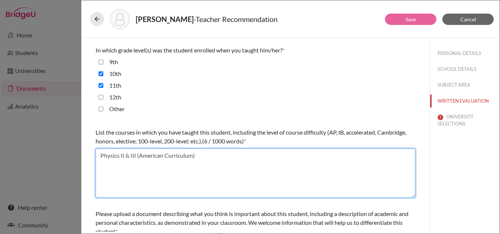
scroll to position [230, 0]
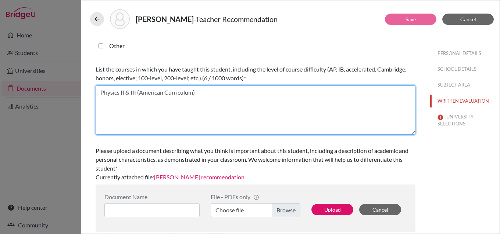
type textarea "Physics II & III (American Curriculum)"
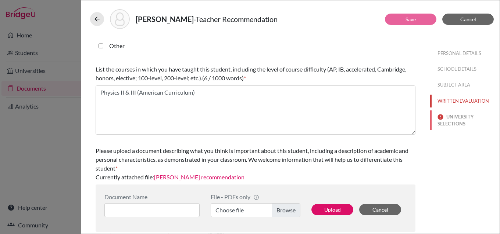
click at [459, 116] on button "UNIVERSITY SELECTIONS" at bounding box center [464, 121] width 69 height 20
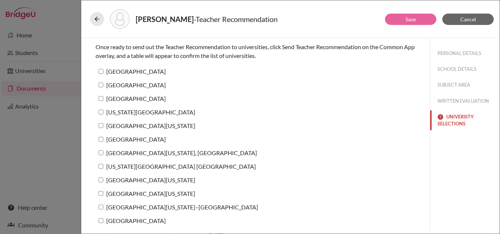
scroll to position [0, 0]
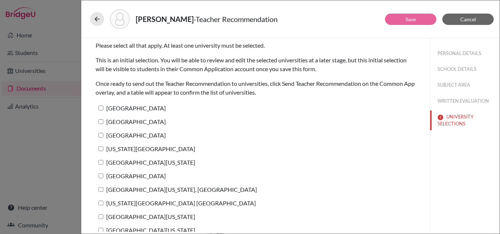
click at [130, 110] on label "[GEOGRAPHIC_DATA]" at bounding box center [131, 108] width 70 height 11
click at [103, 110] on input "[GEOGRAPHIC_DATA]" at bounding box center [100, 108] width 5 height 5
checkbox input "true"
click at [408, 19] on link "Save" at bounding box center [410, 19] width 10 height 6
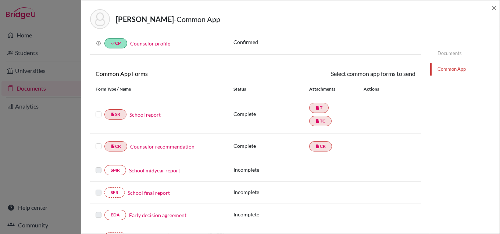
scroll to position [37, 0]
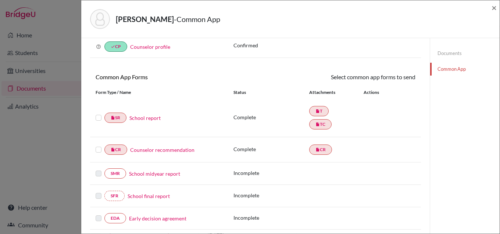
click at [98, 145] on label at bounding box center [99, 145] width 6 height 0
click at [0, 0] on input "checkbox" at bounding box center [0, 0] width 0 height 0
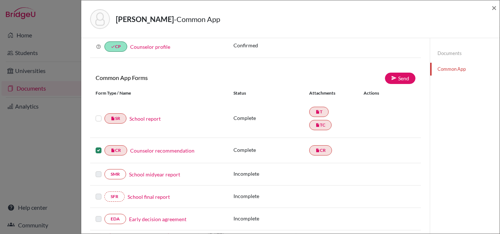
click at [98, 114] on label at bounding box center [99, 114] width 6 height 0
click at [0, 0] on input "checkbox" at bounding box center [0, 0] width 0 height 0
click at [393, 78] on link "Send" at bounding box center [400, 78] width 30 height 11
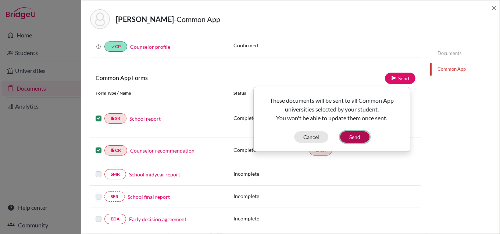
click at [354, 136] on button "Send" at bounding box center [354, 137] width 29 height 11
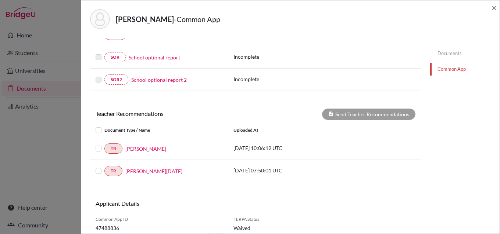
scroll to position [220, 0]
click at [494, 9] on span "×" at bounding box center [493, 7] width 5 height 11
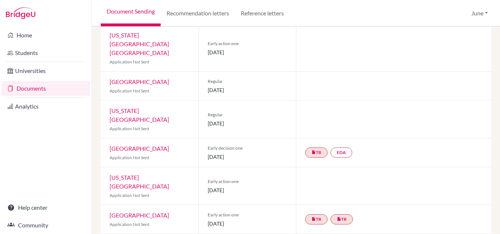
scroll to position [331, 0]
click at [337, 147] on link "EDA" at bounding box center [341, 152] width 22 height 10
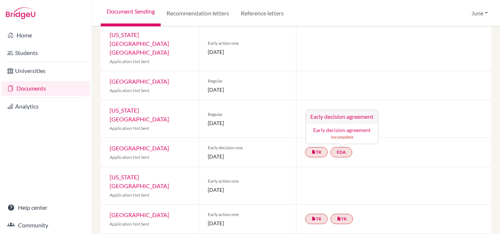
click at [338, 127] on link "Early decision agreement" at bounding box center [341, 130] width 57 height 6
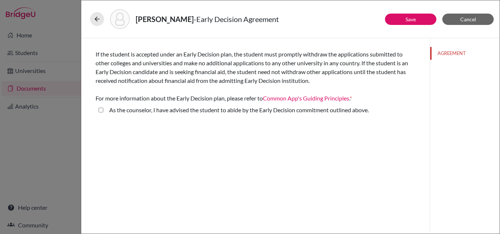
click at [101, 110] on above\ "As the counselor, I have advised the student to abide by the Early Decision com…" at bounding box center [100, 110] width 5 height 9
checkbox above\ "true"
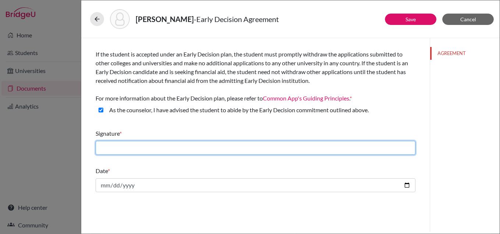
click at [175, 149] on input "text" at bounding box center [256, 148] width 320 height 14
type input "[PERSON_NAME]"
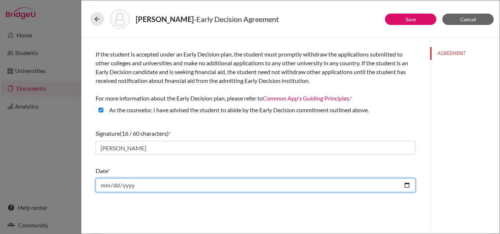
click at [104, 186] on input "date" at bounding box center [256, 186] width 320 height 14
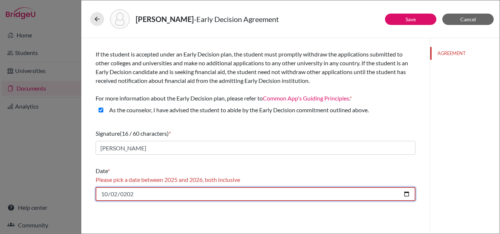
type input "[DATE]"
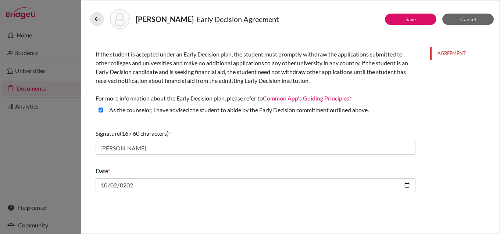
click at [281, 215] on div "If the student is accepted under an Early Decision plan, the student must promp…" at bounding box center [255, 135] width 348 height 194
click at [421, 20] on button "Save" at bounding box center [410, 19] width 51 height 11
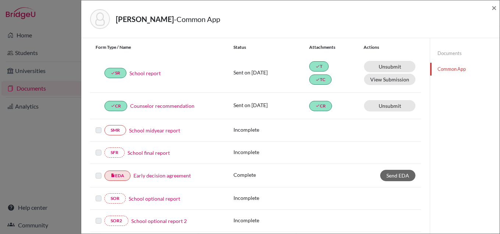
scroll to position [67, 0]
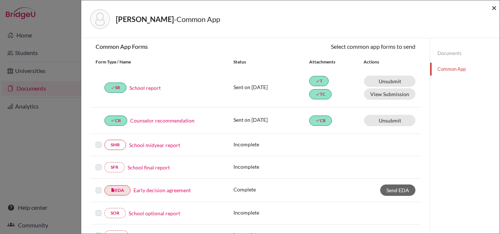
click at [495, 8] on span "×" at bounding box center [493, 7] width 5 height 11
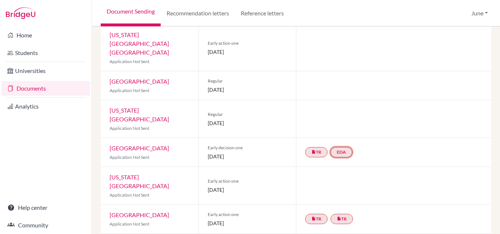
click at [334, 147] on link "EDA" at bounding box center [341, 152] width 22 height 10
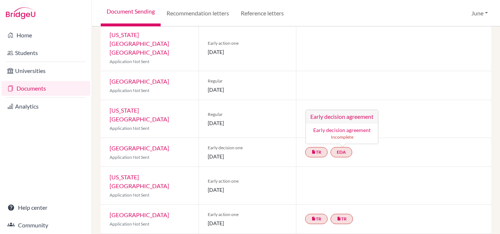
click at [334, 127] on link "Early decision agreement" at bounding box center [341, 130] width 57 height 6
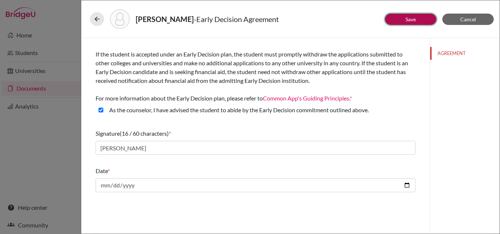
click at [407, 21] on link "Save" at bounding box center [410, 19] width 10 height 6
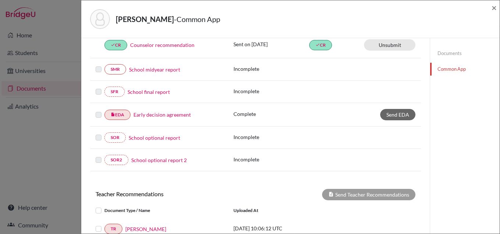
scroll to position [141, 0]
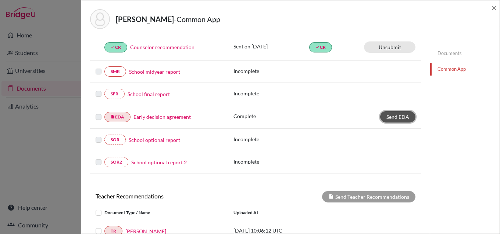
click at [395, 115] on span "Send EDA" at bounding box center [397, 117] width 23 height 6
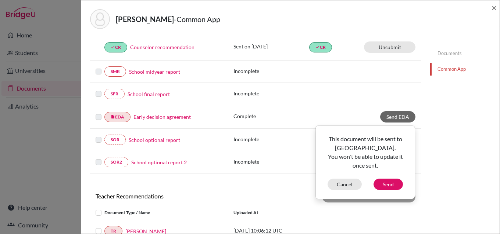
click at [471, 103] on div "Documents Common App" at bounding box center [464, 121] width 70 height 447
